Goal: Book appointment/travel/reservation

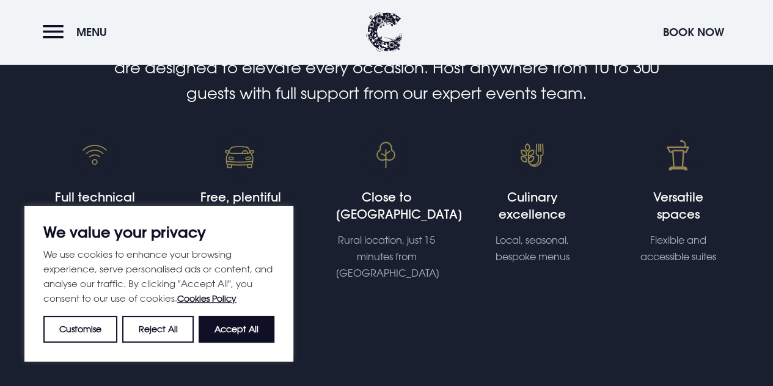
scroll to position [420, 0]
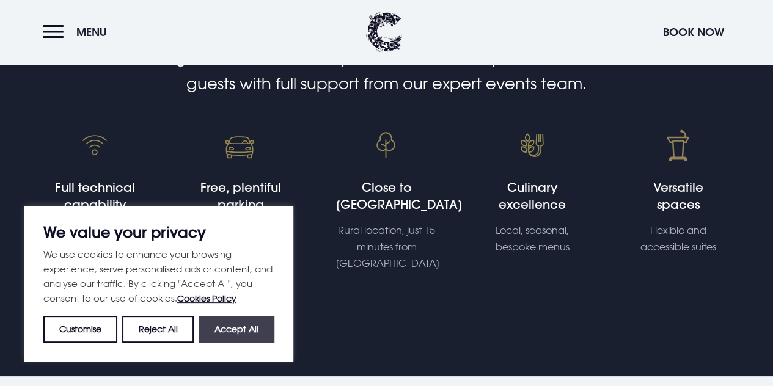
click at [251, 326] on button "Accept All" at bounding box center [237, 329] width 76 height 27
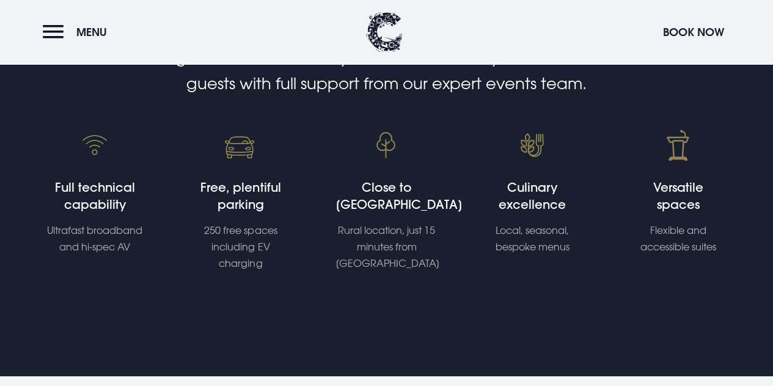
checkbox input "true"
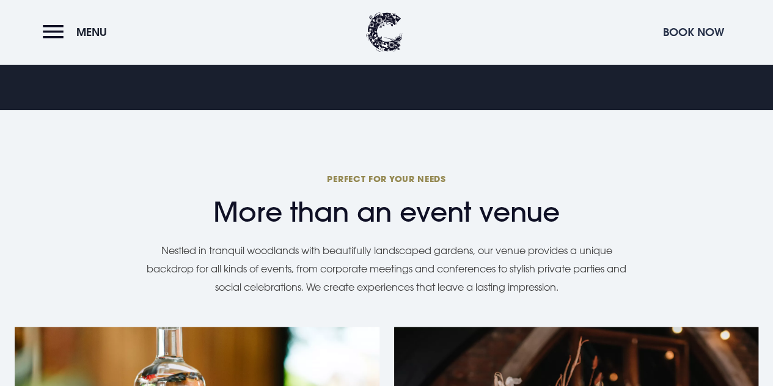
scroll to position [686, 0]
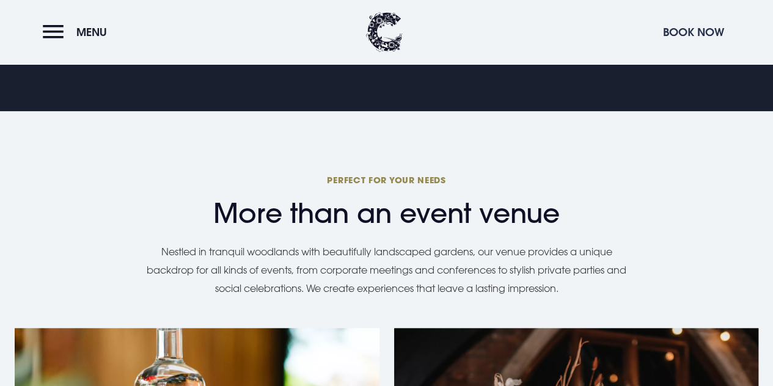
click at [693, 24] on button "Book Now" at bounding box center [693, 32] width 73 height 26
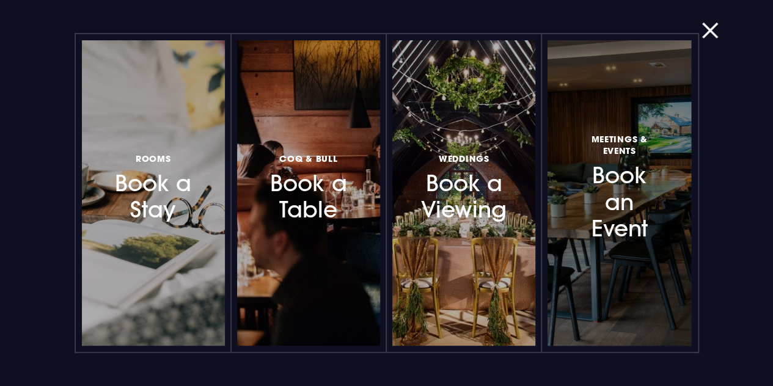
click at [641, 182] on h3 "Meetings & Events Book an Event" at bounding box center [618, 186] width 89 height 111
